Goal: Task Accomplishment & Management: Complete application form

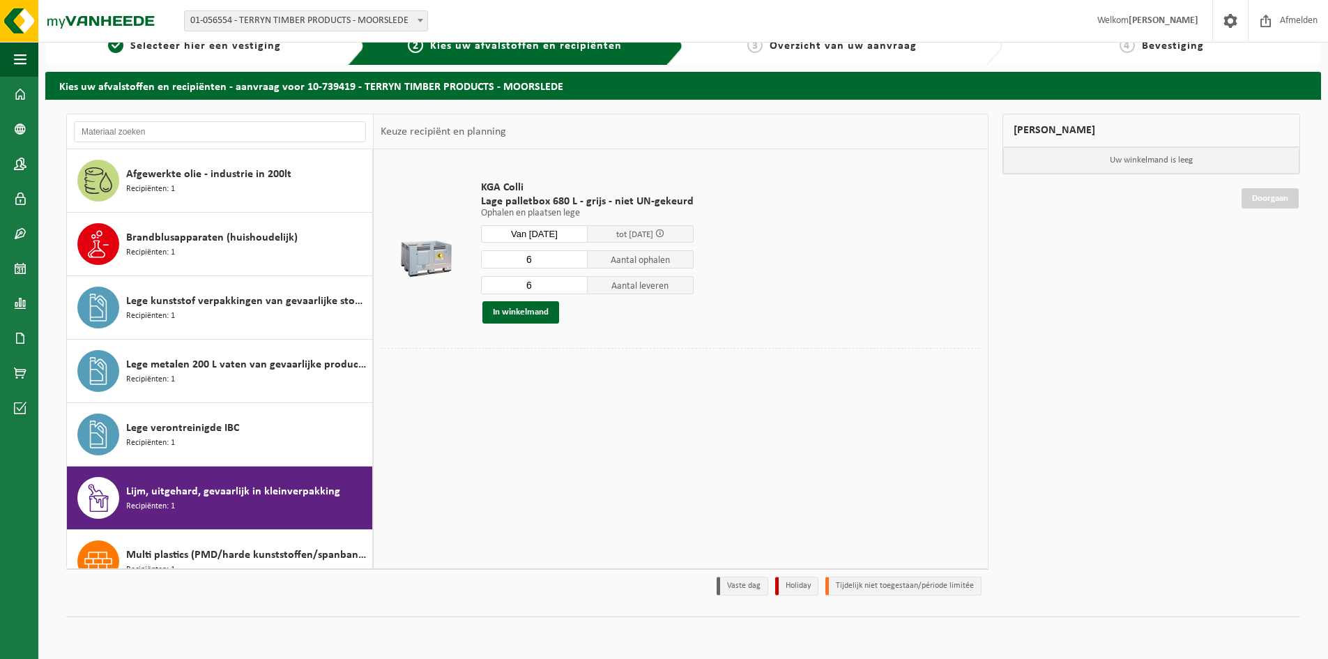
scroll to position [317, 0]
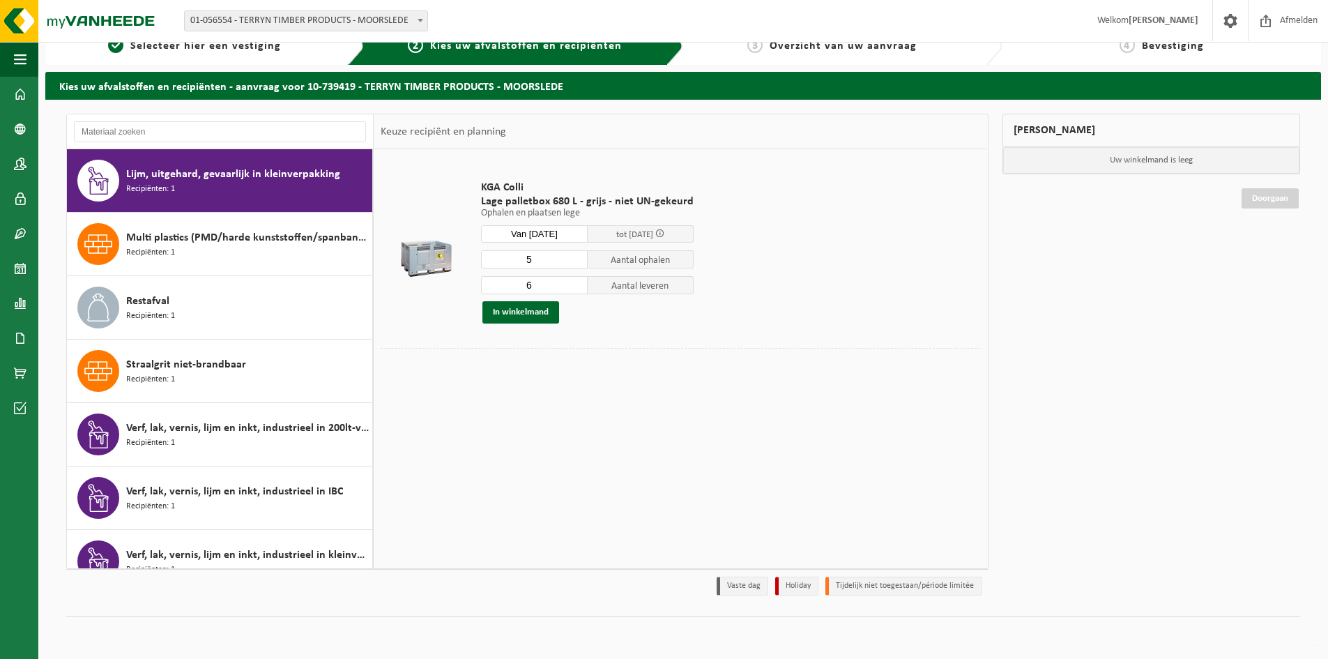
type input "5"
click at [575, 261] on input "5" at bounding box center [534, 259] width 107 height 18
click at [514, 311] on button "In winkelmand" at bounding box center [520, 312] width 77 height 22
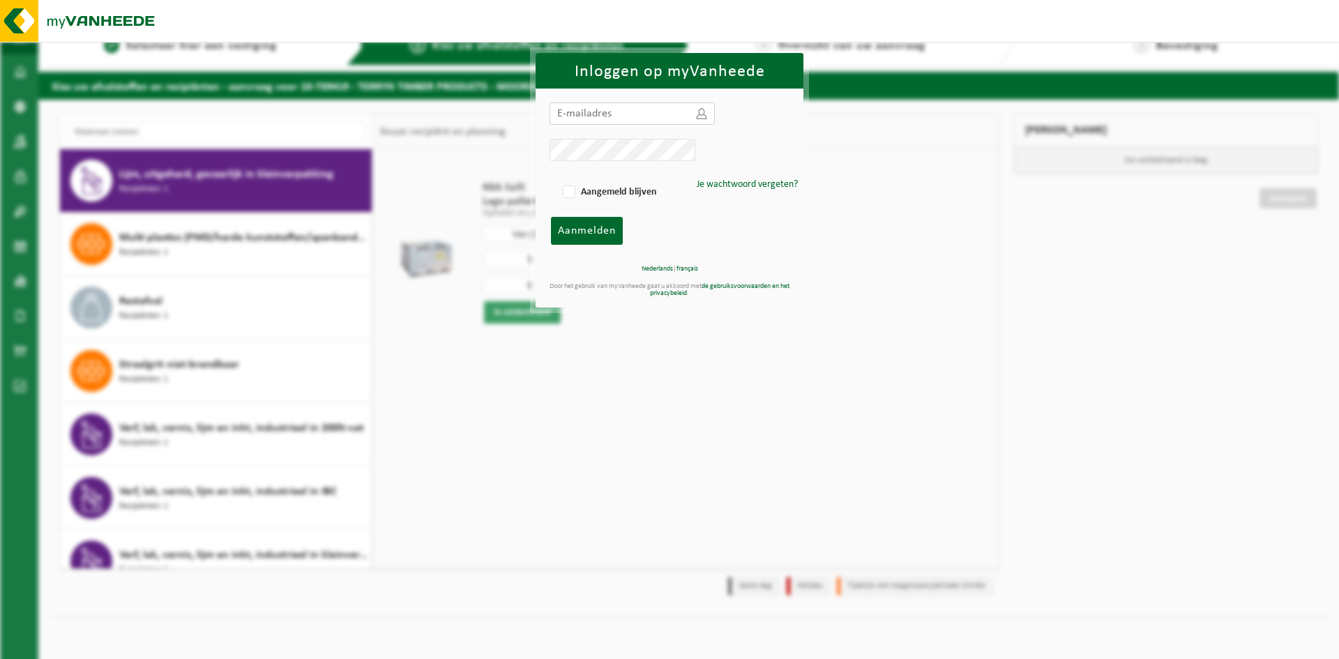
type input "filip.hamerlinck@ltsbelgium.be"
click at [577, 231] on span "Aanmelden" at bounding box center [587, 230] width 58 height 11
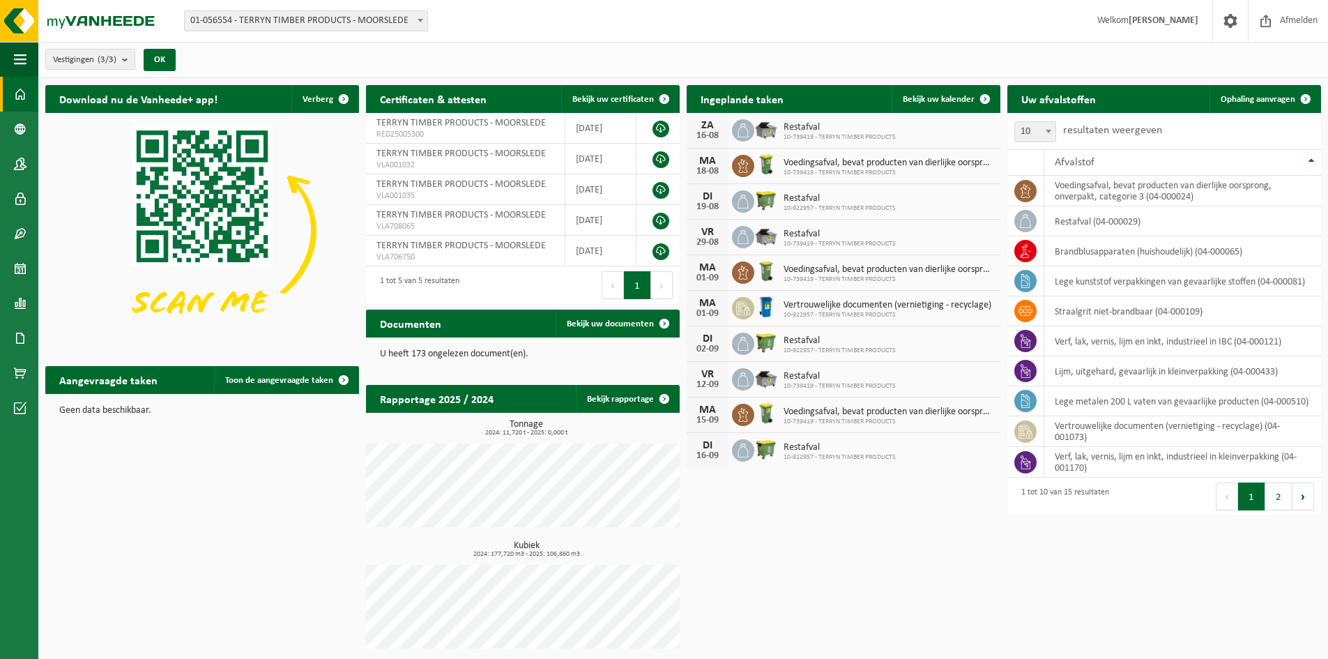
scroll to position [3, 0]
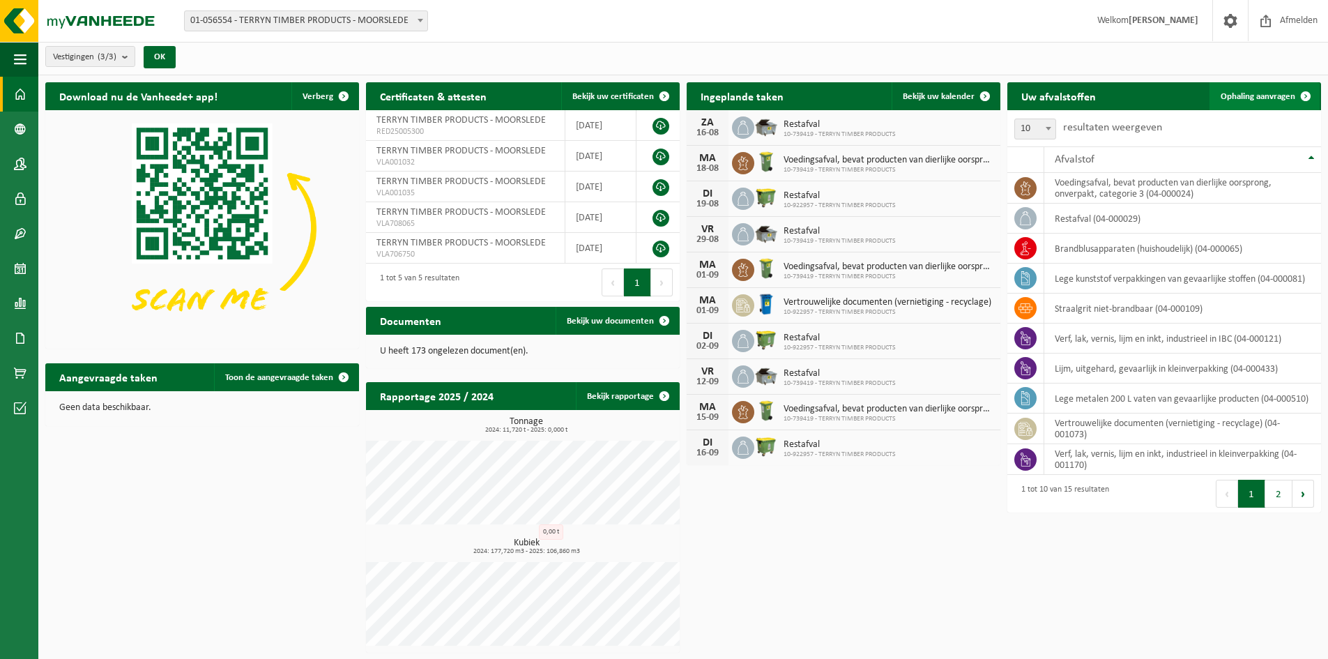
click at [1264, 93] on span "Ophaling aanvragen" at bounding box center [1258, 96] width 75 height 9
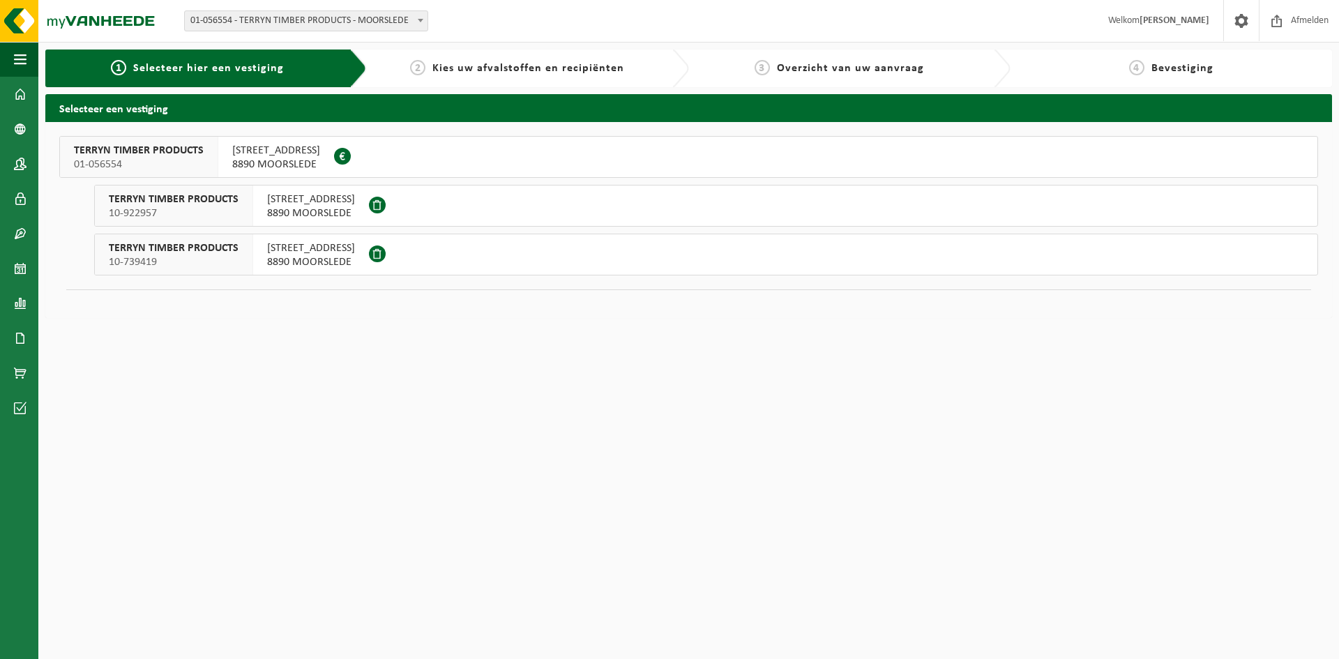
click at [315, 251] on span "BRIEKHOEKSTRAAT 6" at bounding box center [311, 248] width 88 height 14
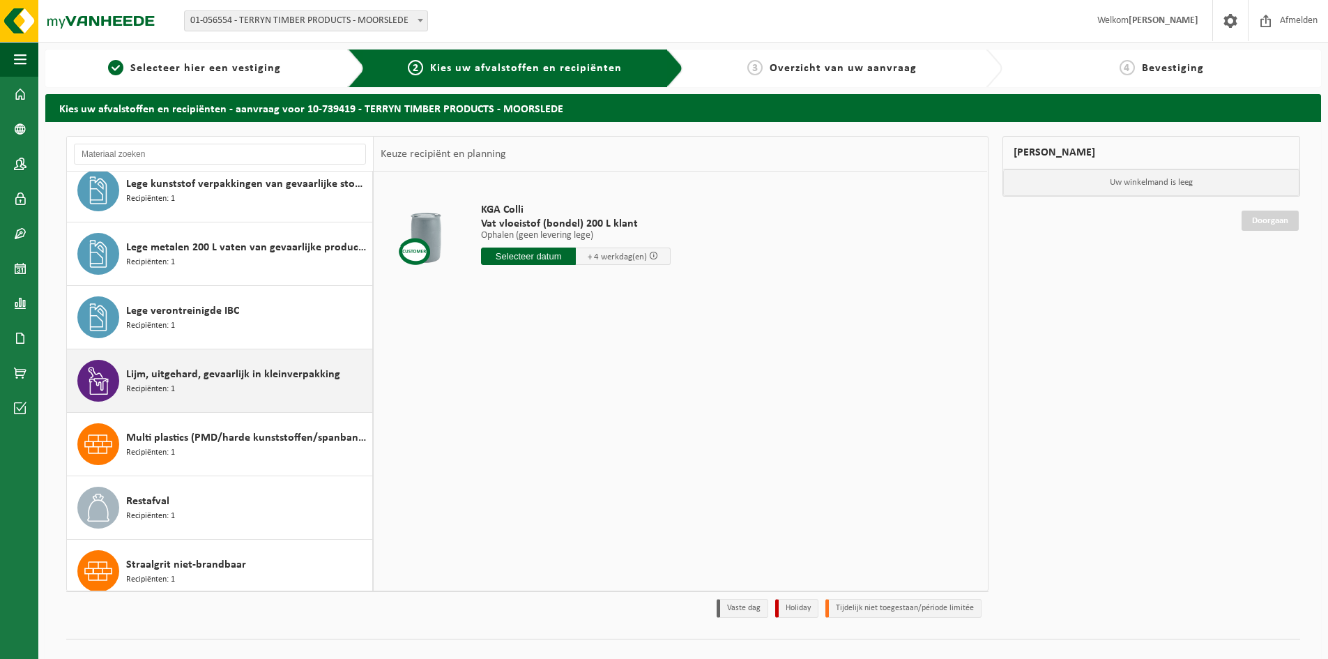
click at [184, 386] on div "Lijm, uitgehard, gevaarlijk in kleinverpakking Recipiënten: 1" at bounding box center [247, 381] width 243 height 42
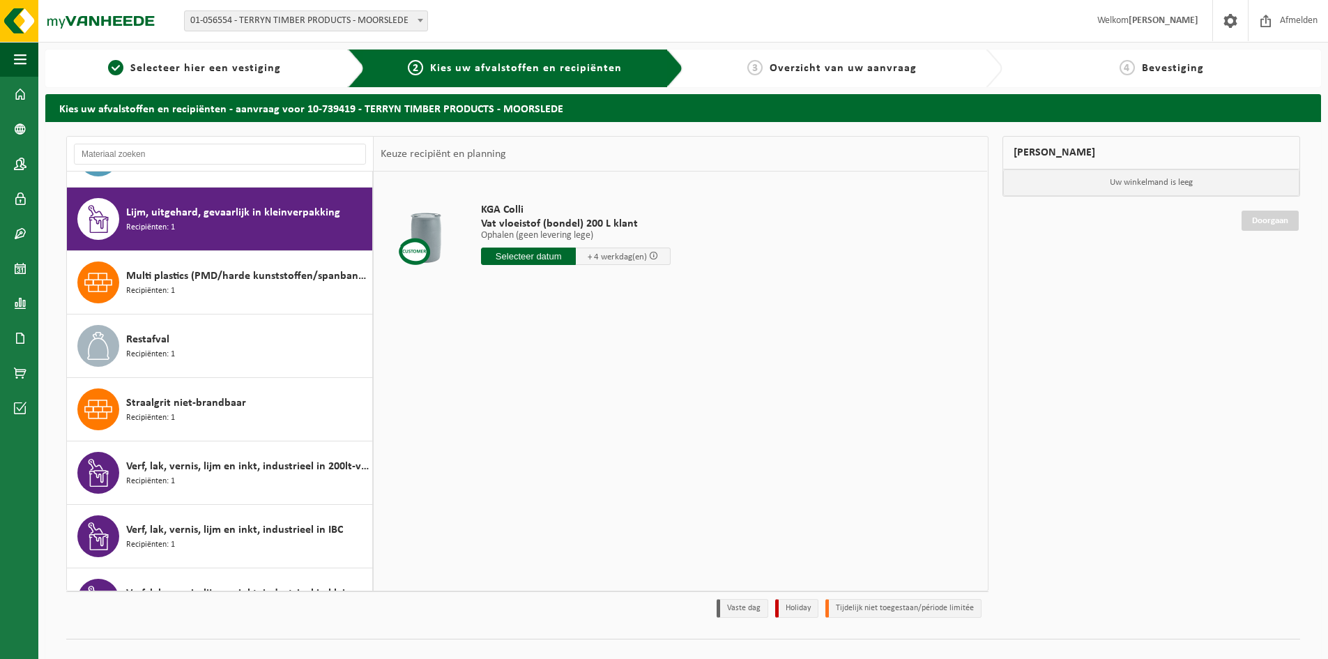
scroll to position [317, 0]
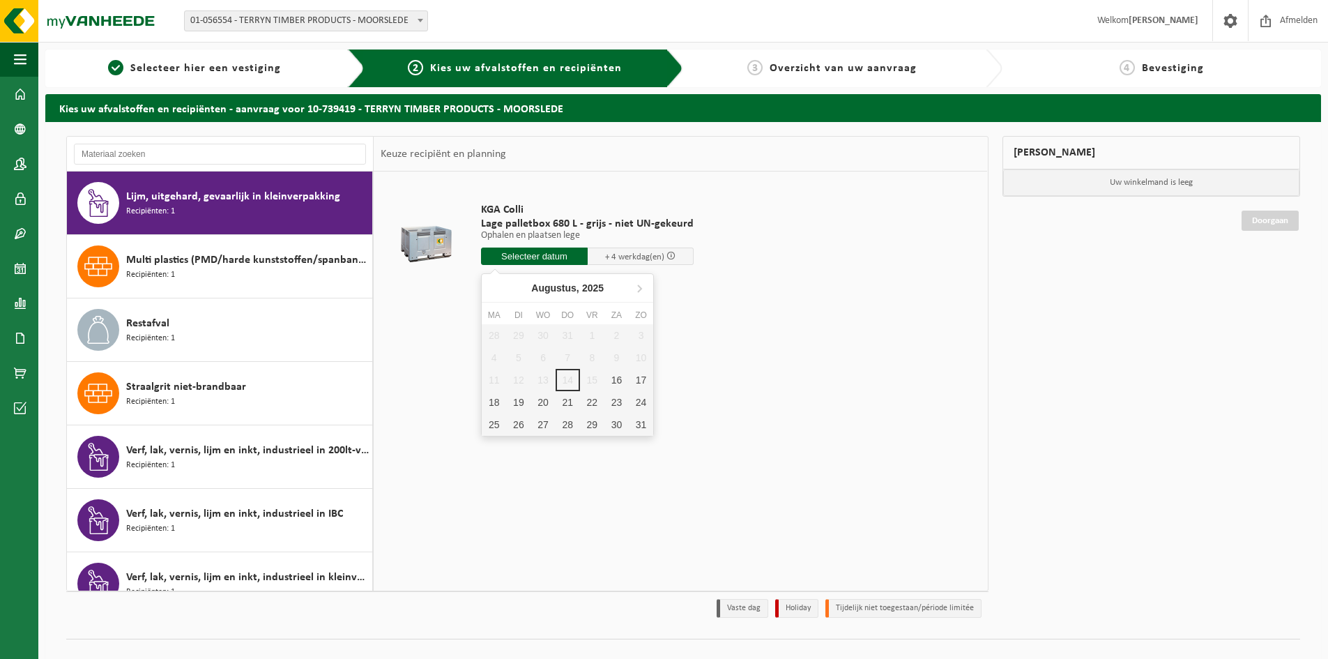
click at [553, 254] on input "text" at bounding box center [534, 256] width 107 height 17
click at [500, 404] on div "18" at bounding box center [494, 402] width 24 height 22
type input "Van 2025-08-18"
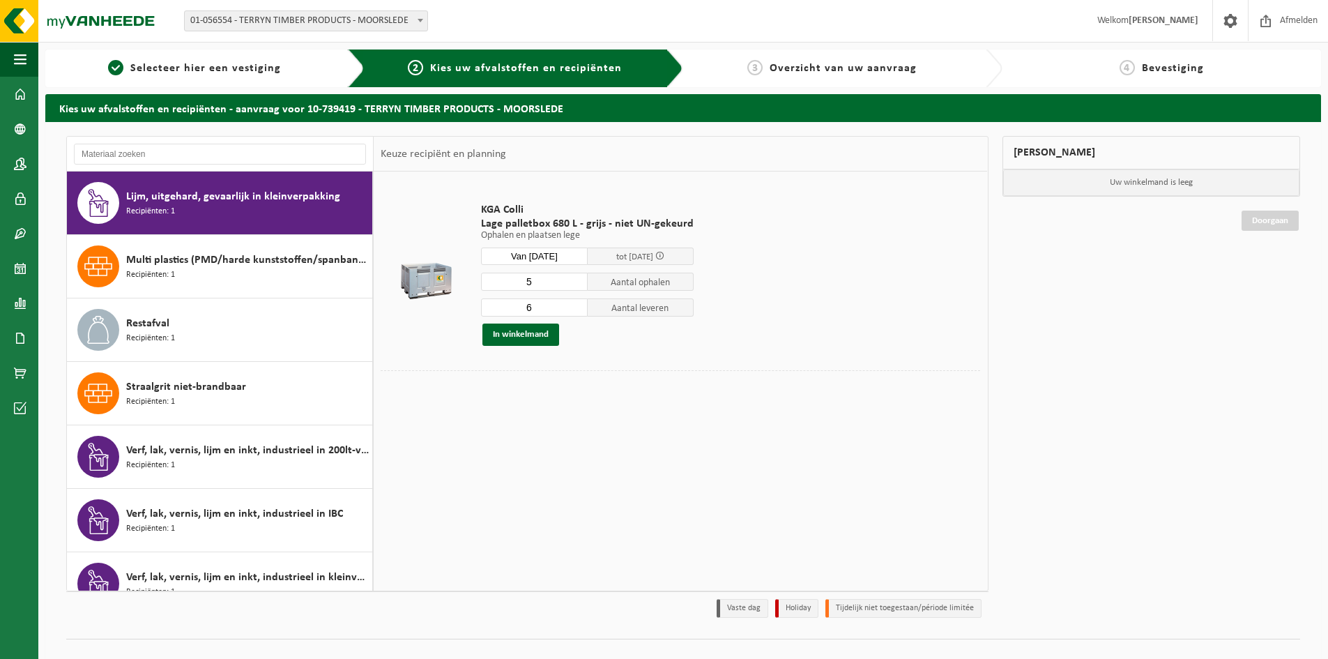
type input "5"
click at [576, 286] on input "5" at bounding box center [534, 282] width 107 height 18
click at [576, 310] on input "5" at bounding box center [534, 307] width 107 height 18
click at [576, 310] on input "4" at bounding box center [534, 307] width 107 height 18
type input "5"
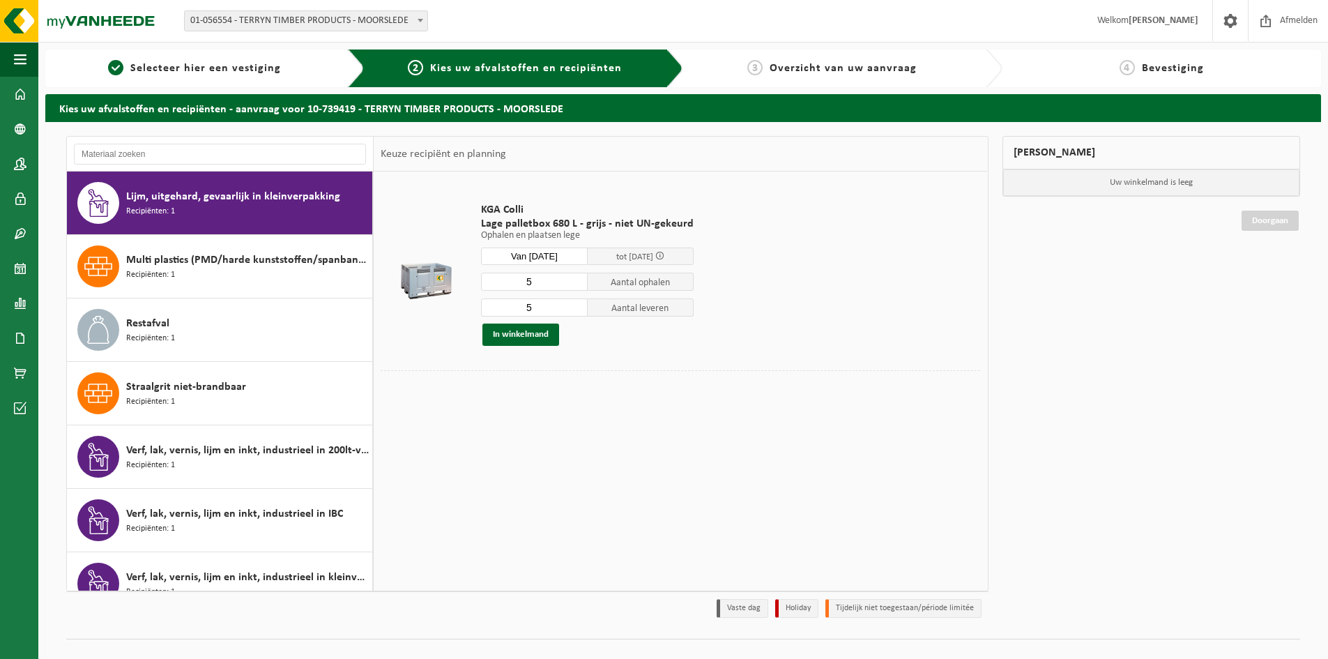
click at [574, 304] on input "5" at bounding box center [534, 307] width 107 height 18
click at [524, 335] on button "In winkelmand" at bounding box center [520, 335] width 77 height 22
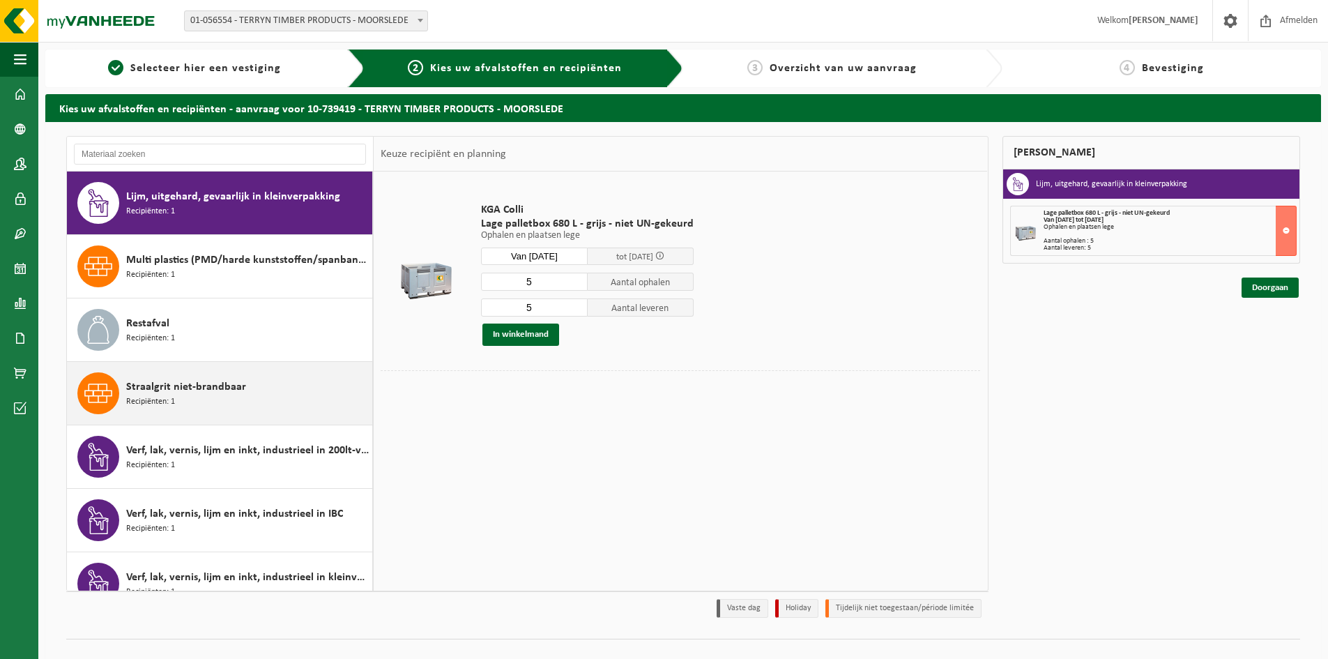
click at [163, 394] on span "Straalgrit niet-brandbaar" at bounding box center [186, 387] width 120 height 17
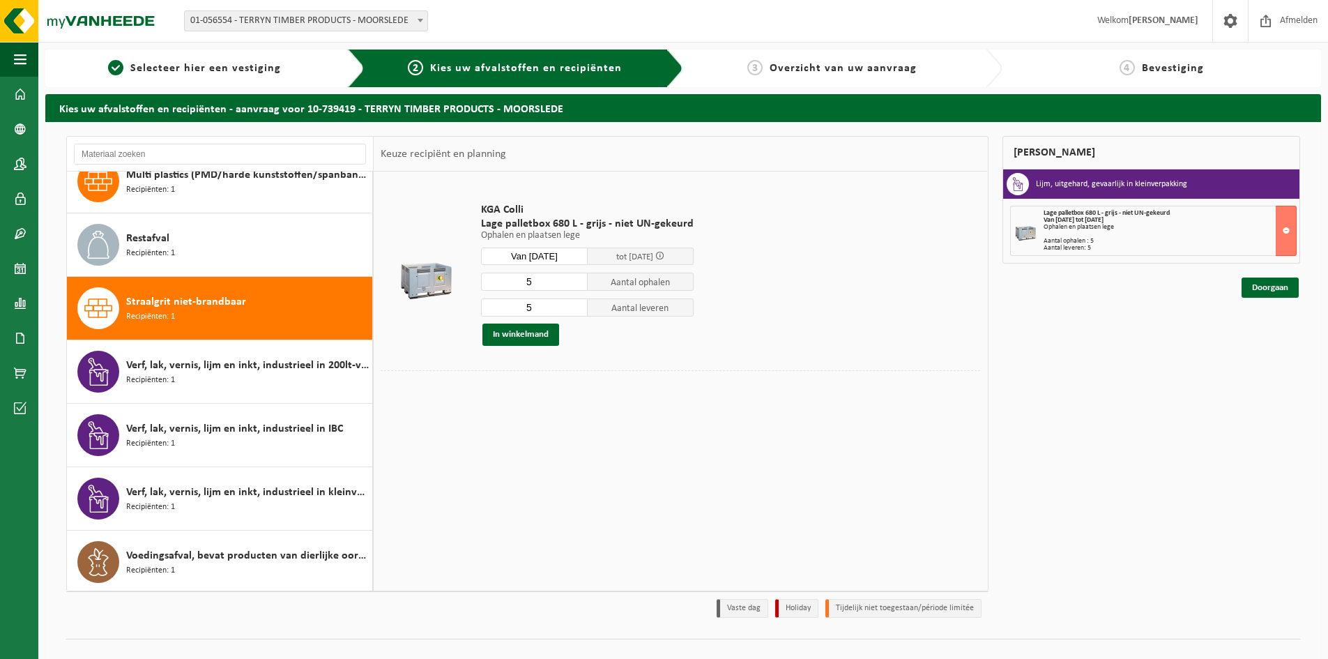
scroll to position [405, 0]
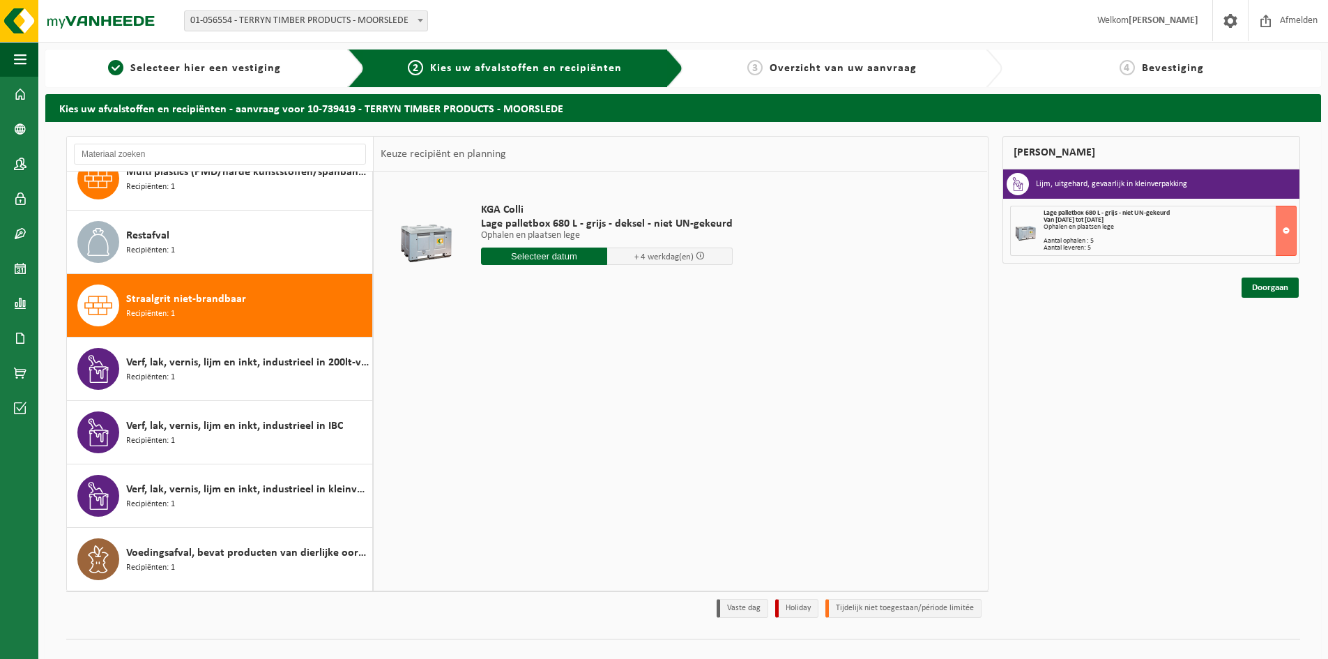
click at [572, 252] on input "text" at bounding box center [544, 256] width 126 height 17
click at [494, 402] on div "18" at bounding box center [494, 402] width 24 height 22
type input "Van 2025-08-18"
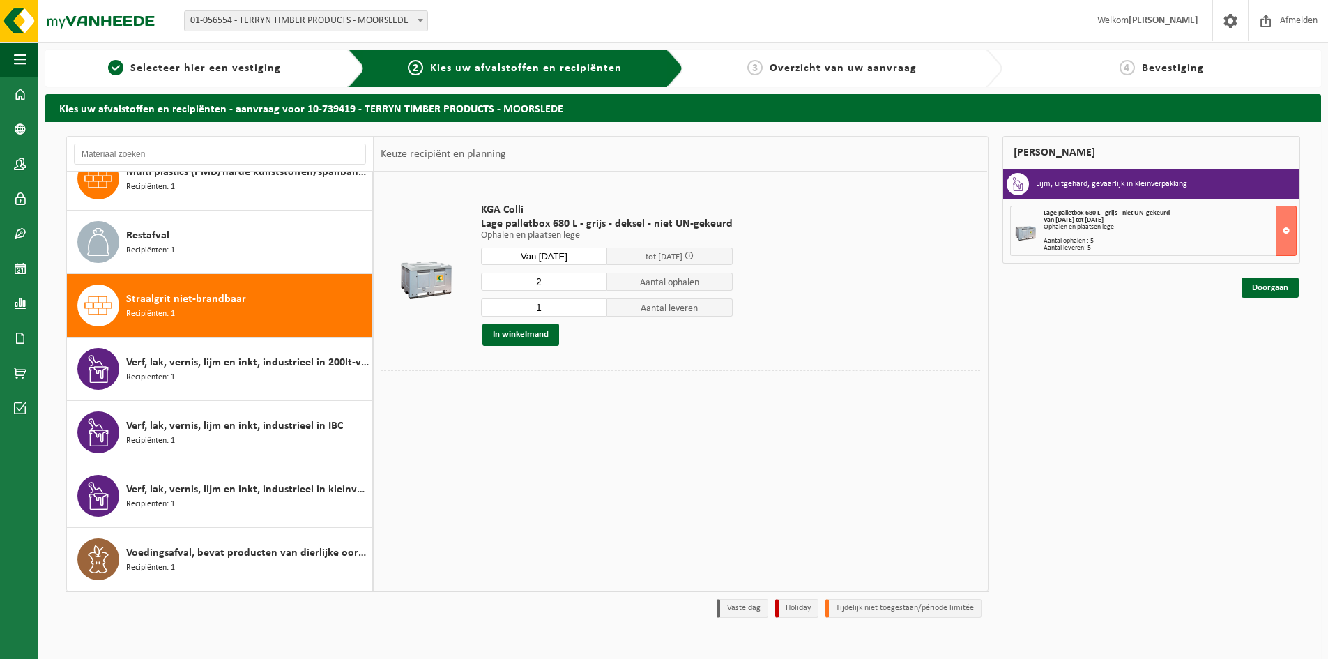
type input "2"
click at [596, 276] on input "2" at bounding box center [544, 282] width 126 height 18
click at [546, 307] on input "1" at bounding box center [544, 307] width 126 height 18
type input "0"
click at [595, 310] on input "0" at bounding box center [544, 307] width 126 height 18
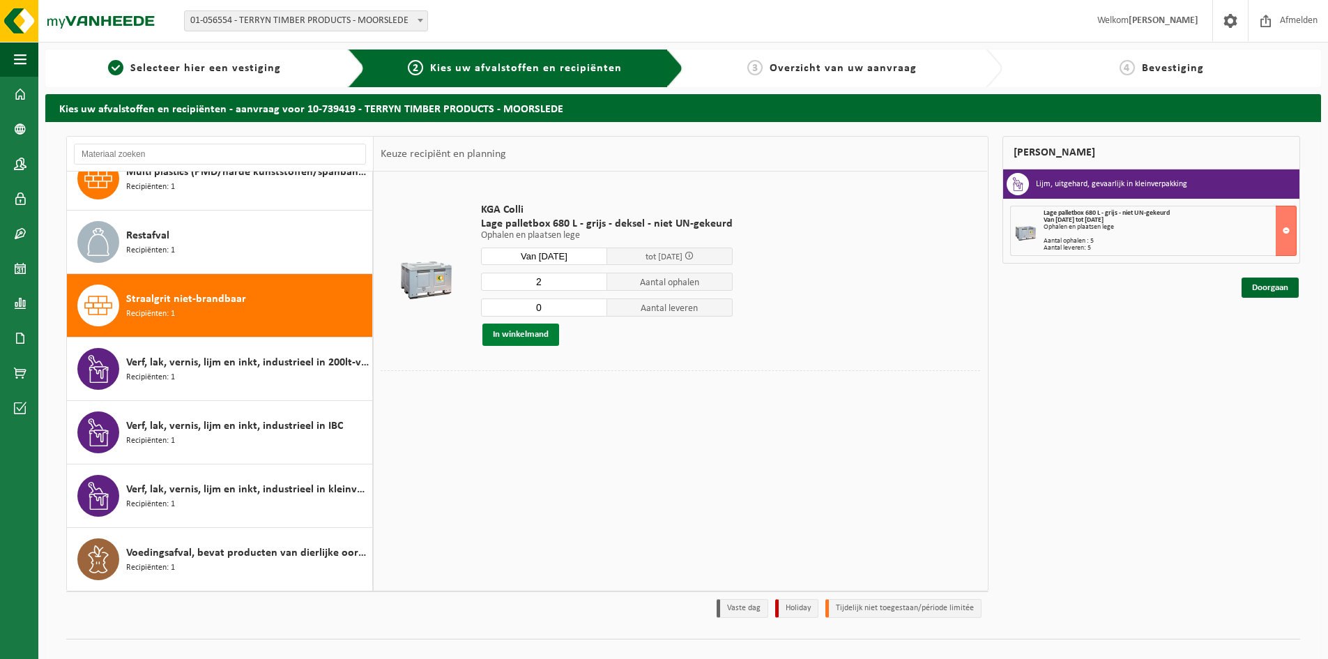
click at [534, 336] on button "In winkelmand" at bounding box center [520, 335] width 77 height 22
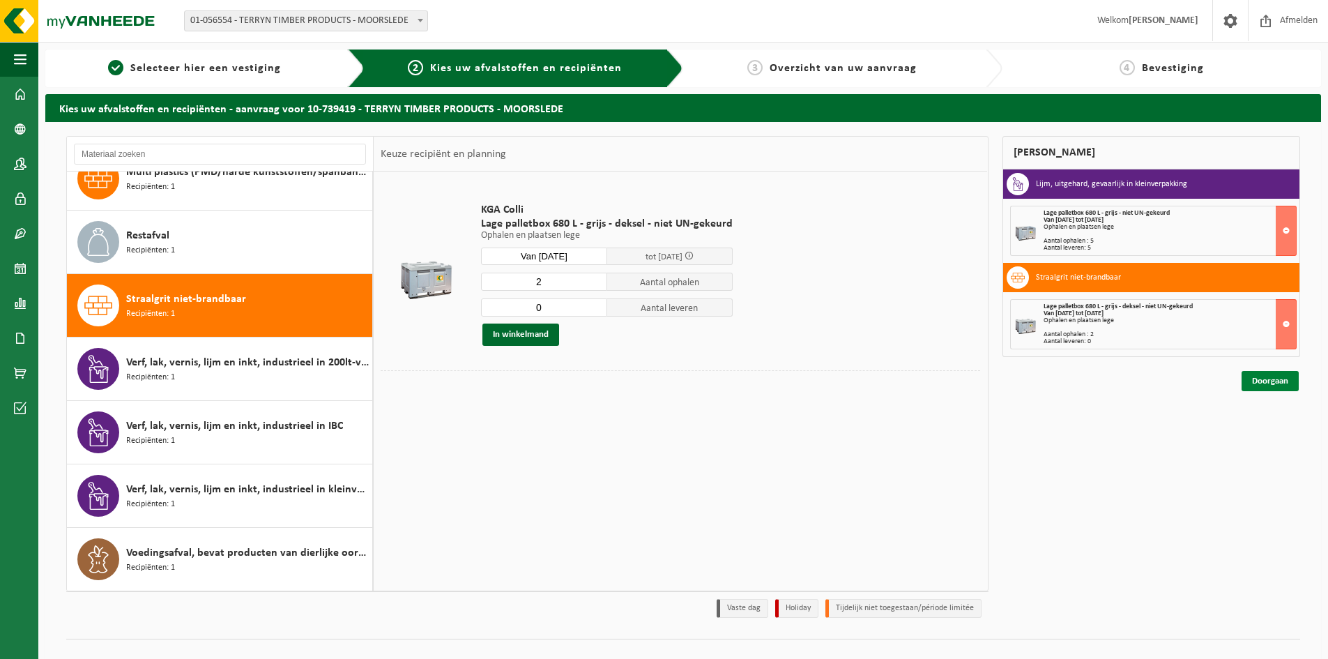
click at [1275, 381] on link "Doorgaan" at bounding box center [1270, 381] width 57 height 20
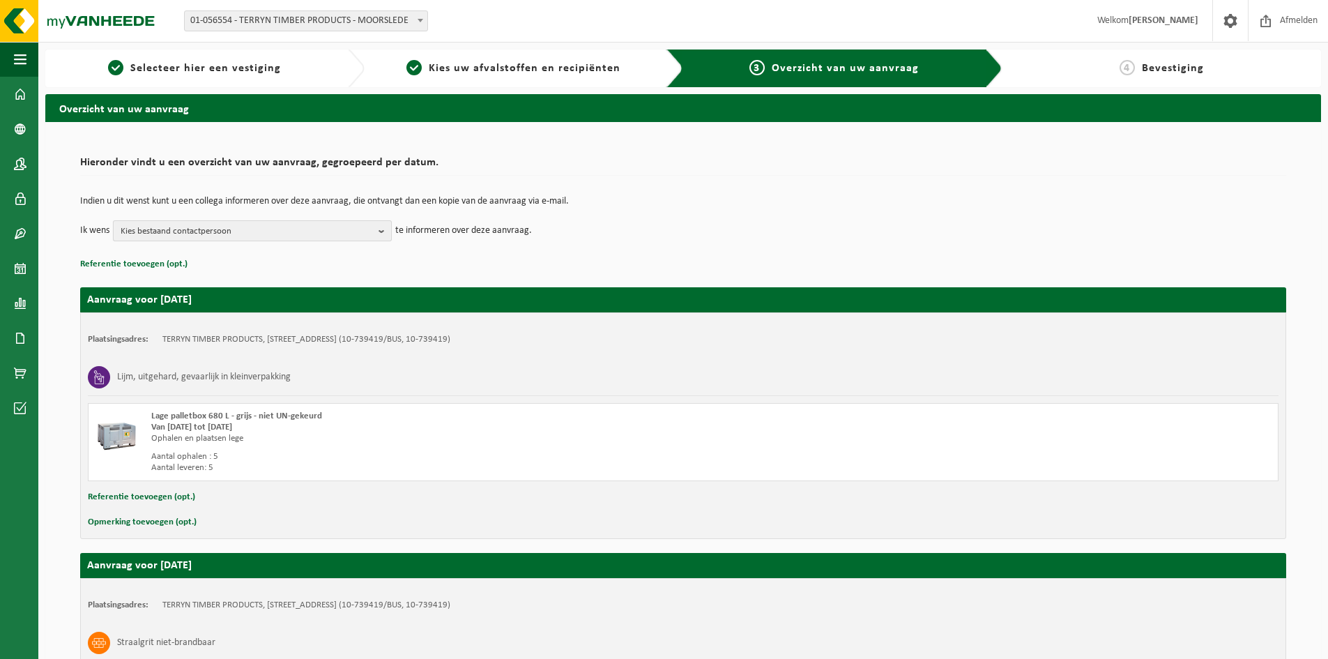
click at [381, 229] on b "button" at bounding box center [385, 231] width 13 height 20
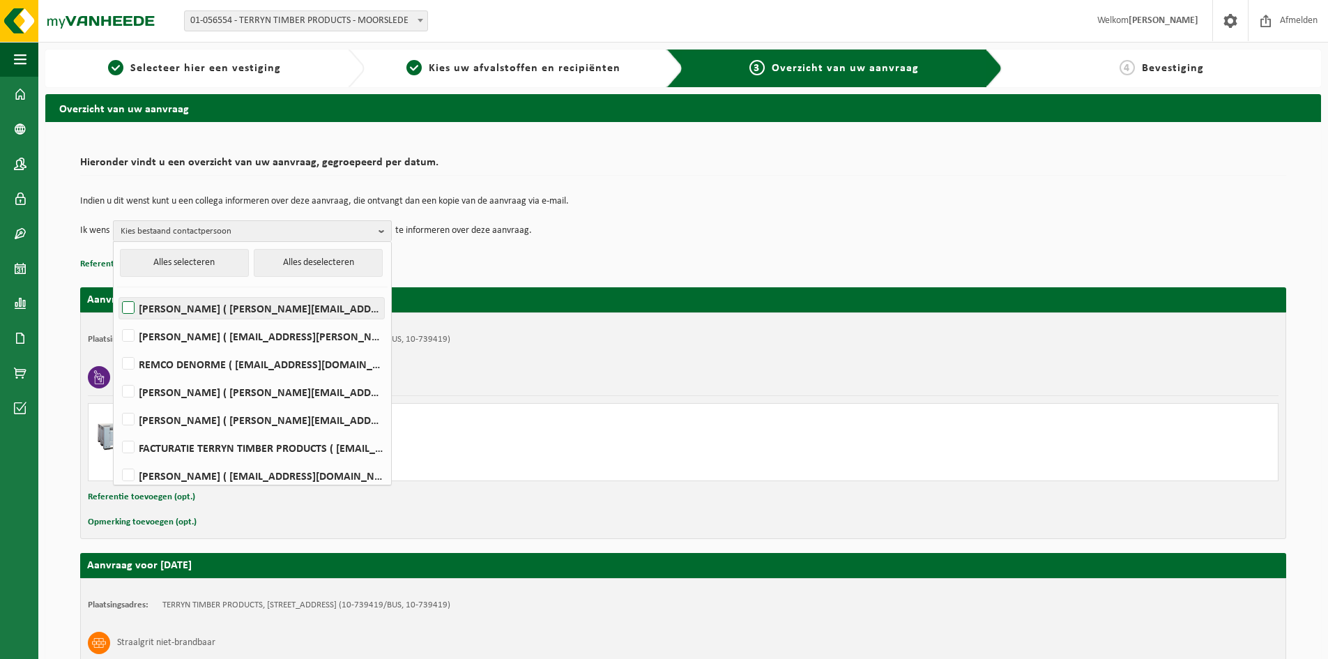
click at [127, 304] on label "Gregory Decoster ( gregory.decoster@ltsbelgium.be )" at bounding box center [251, 308] width 265 height 21
click at [117, 291] on input "Gregory Decoster ( gregory.decoster@ltsbelgium.be )" at bounding box center [116, 290] width 1 height 1
checkbox input "true"
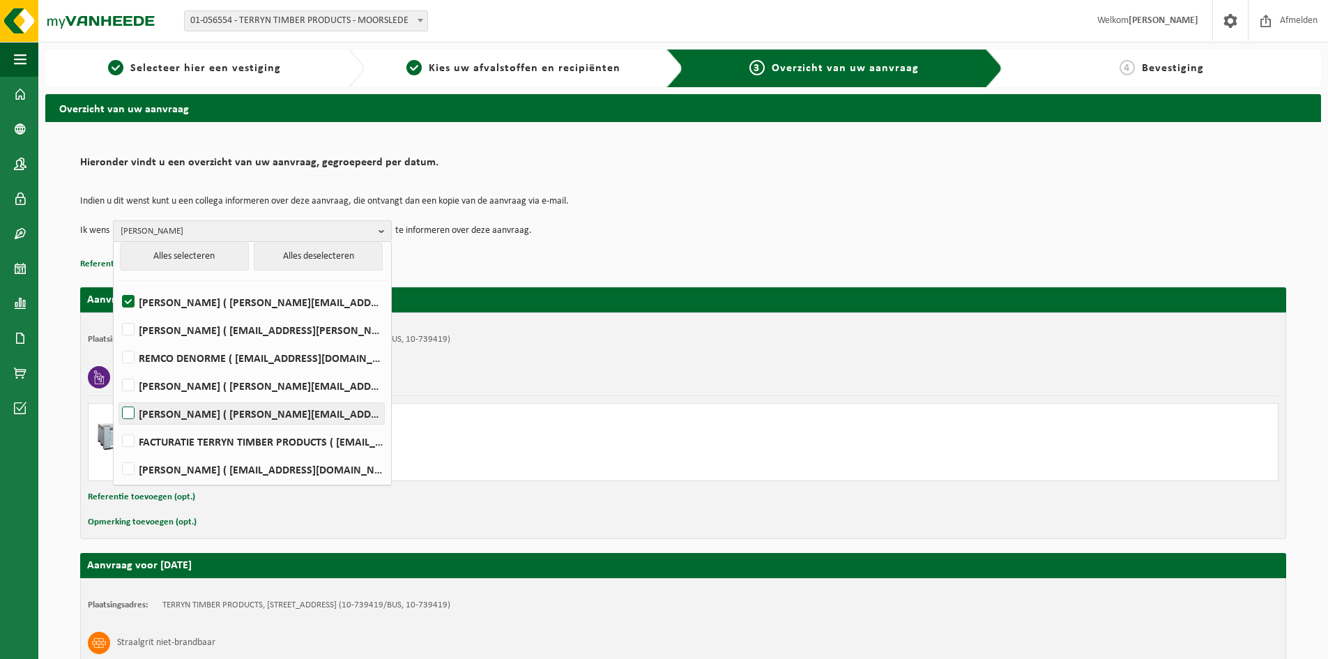
scroll to position [8, 0]
click at [126, 409] on label "FILIP HAMERLINCK ( hamerlinckf@korlam.be )" at bounding box center [251, 412] width 265 height 21
click at [117, 395] on input "FILIP HAMERLINCK ( hamerlinckf@korlam.be )" at bounding box center [116, 394] width 1 height 1
checkbox input "true"
click at [614, 374] on div "Lijm, uitgehard, gevaarlijk in kleinverpakking" at bounding box center [683, 377] width 1191 height 36
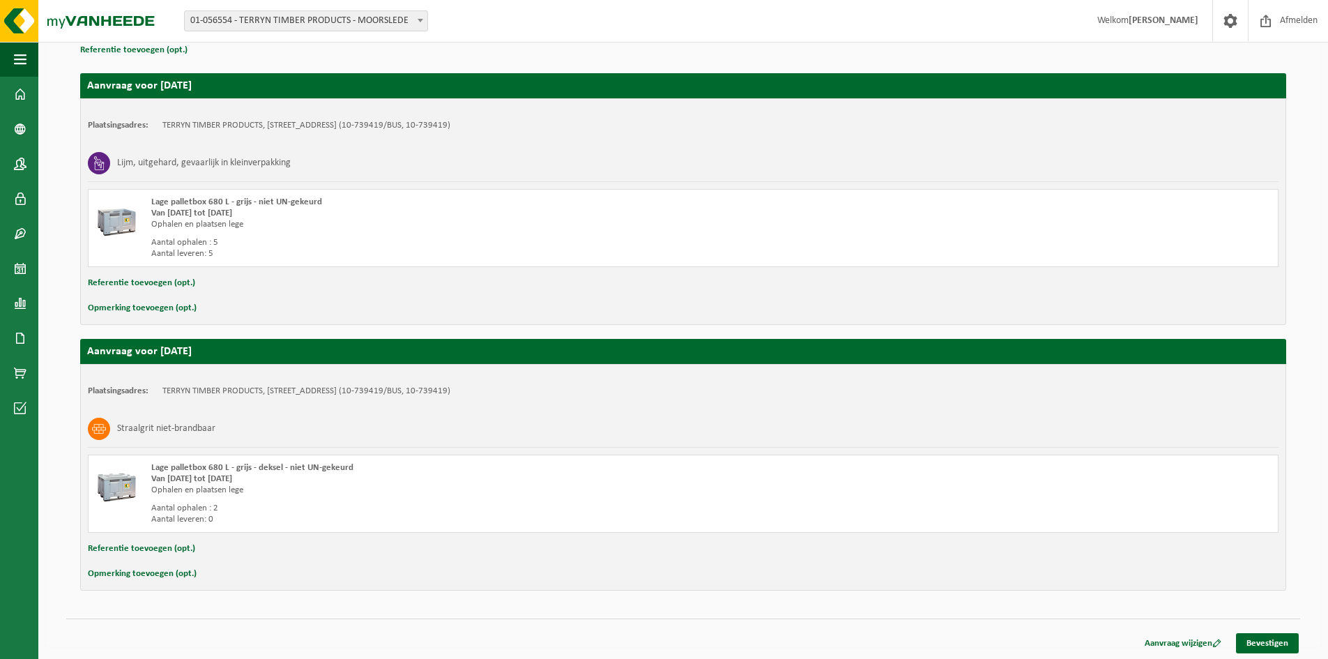
scroll to position [216, 0]
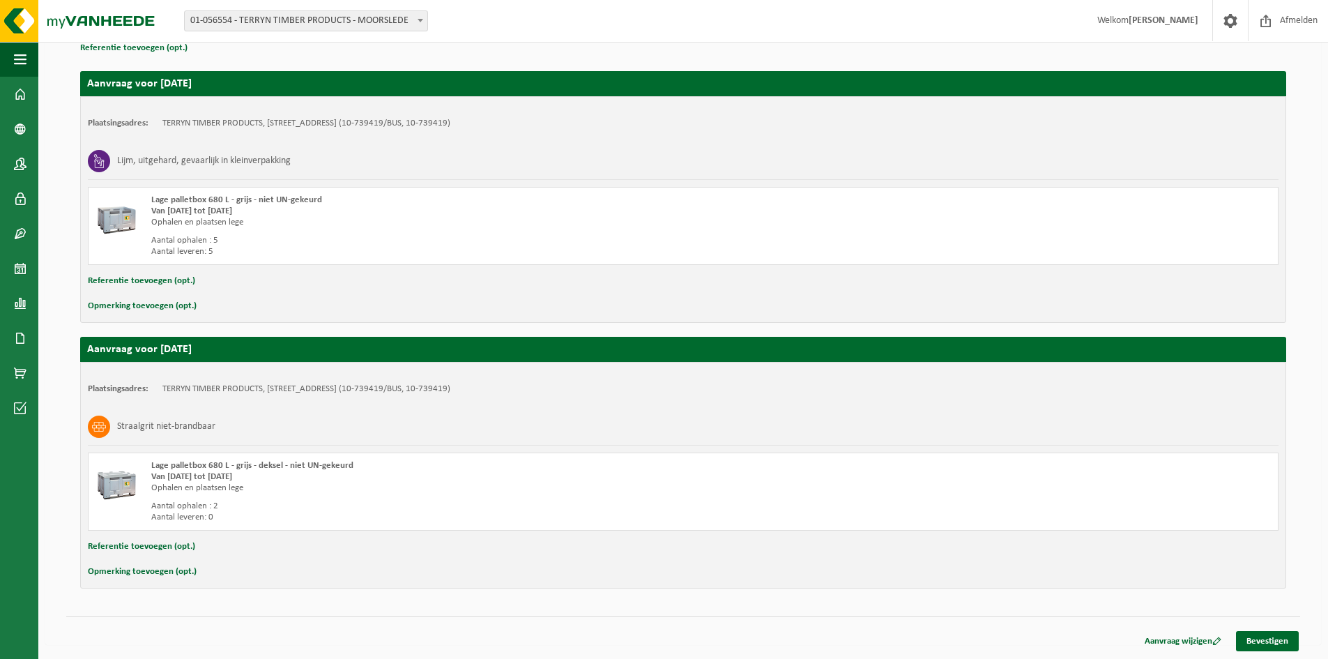
click at [208, 577] on div "Opmerking toevoegen (opt.)" at bounding box center [683, 572] width 1191 height 18
click at [1249, 640] on link "Bevestigen" at bounding box center [1267, 641] width 63 height 20
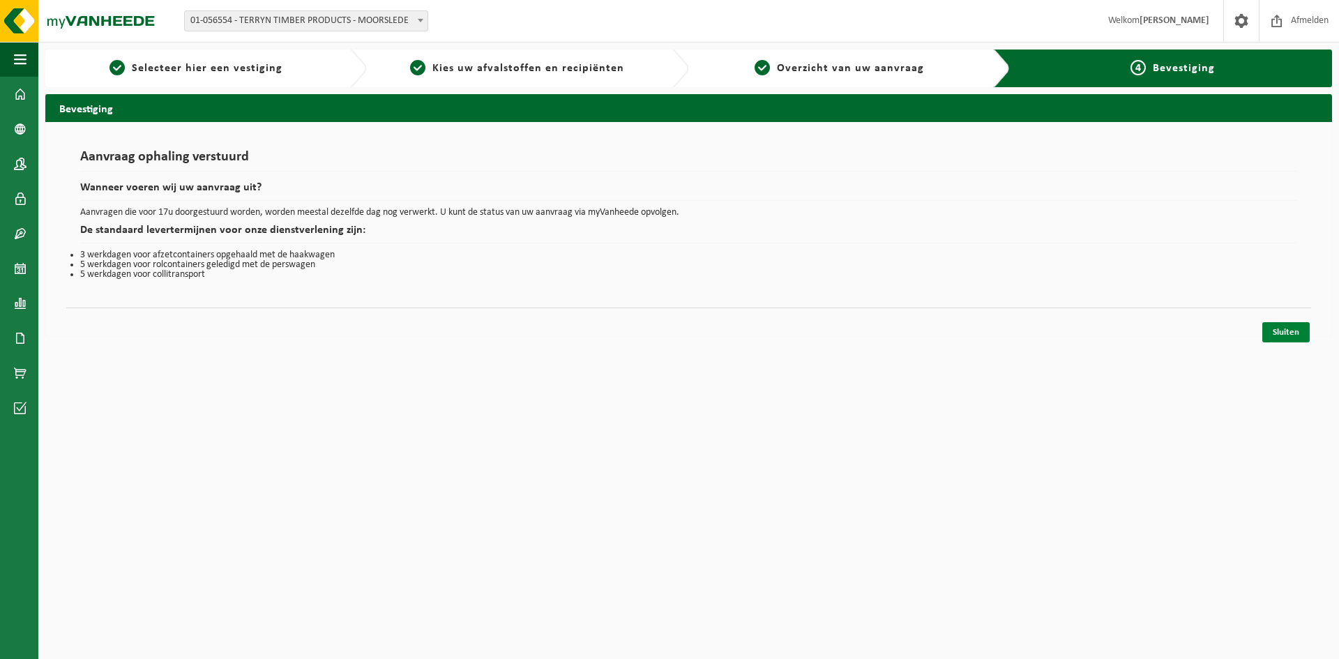
click at [1280, 329] on link "Sluiten" at bounding box center [1285, 332] width 47 height 20
